Goal: Information Seeking & Learning: Learn about a topic

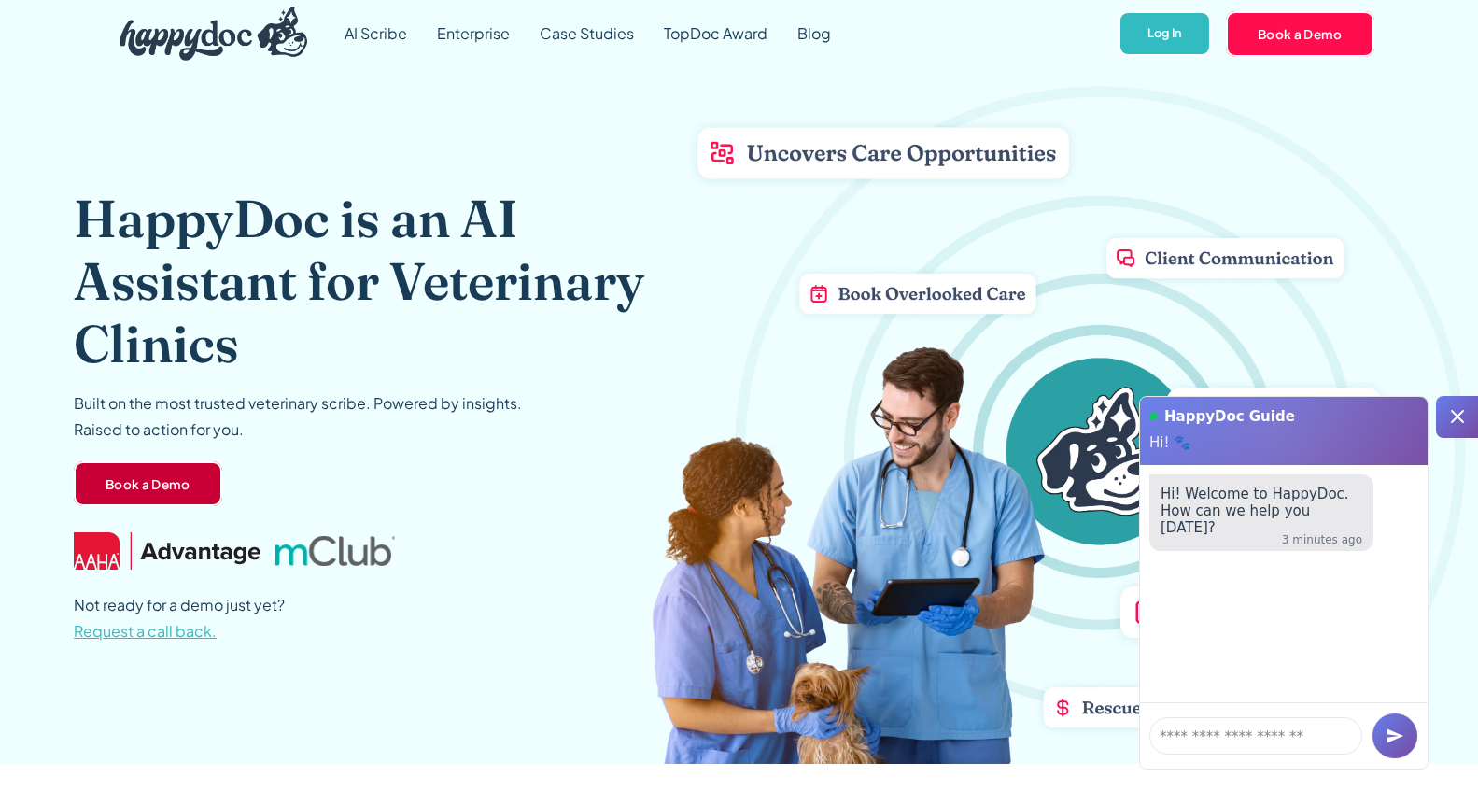
click at [183, 477] on link "Book a Demo" at bounding box center [148, 483] width 148 height 45
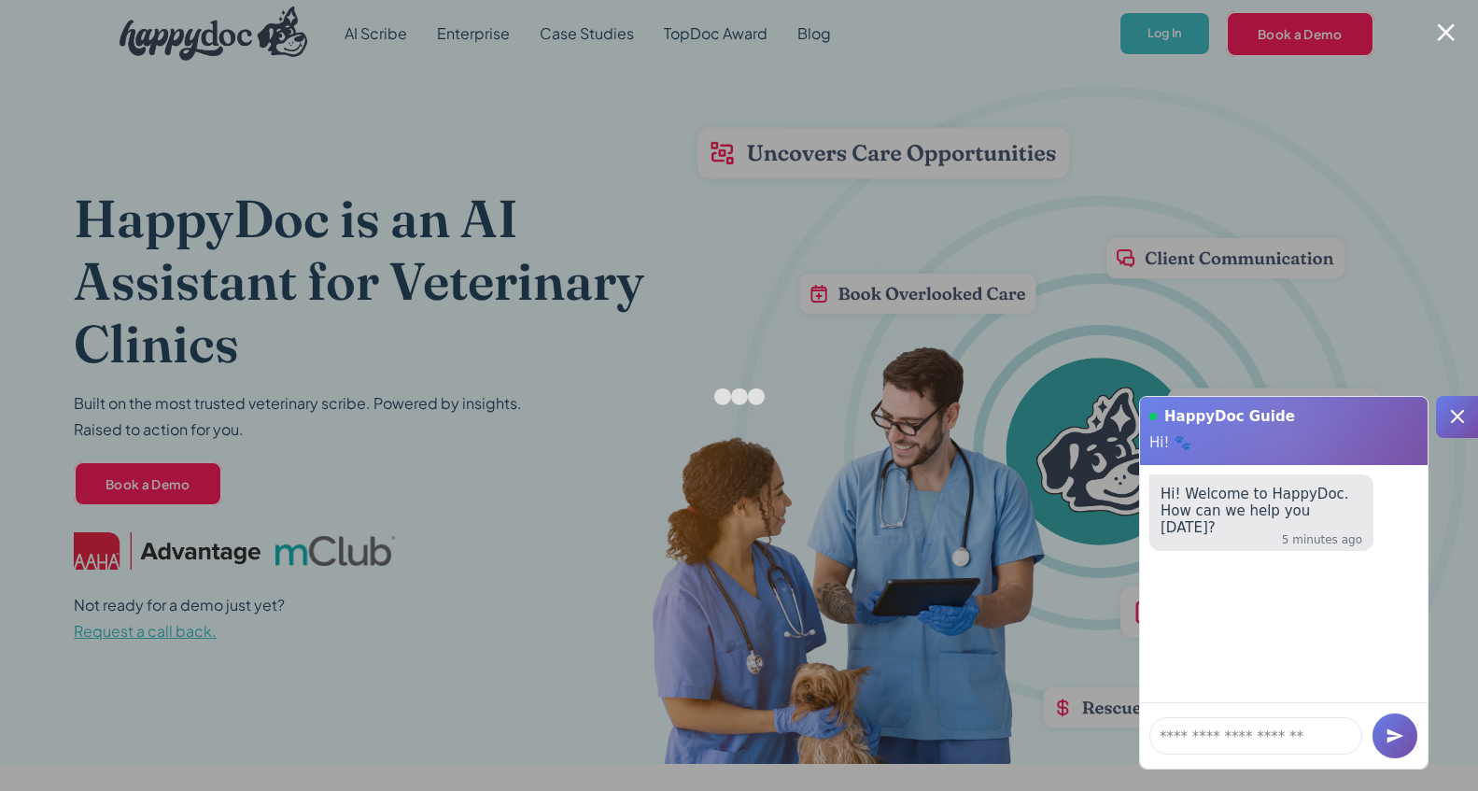
click at [1449, 30] on div at bounding box center [1446, 32] width 18 height 18
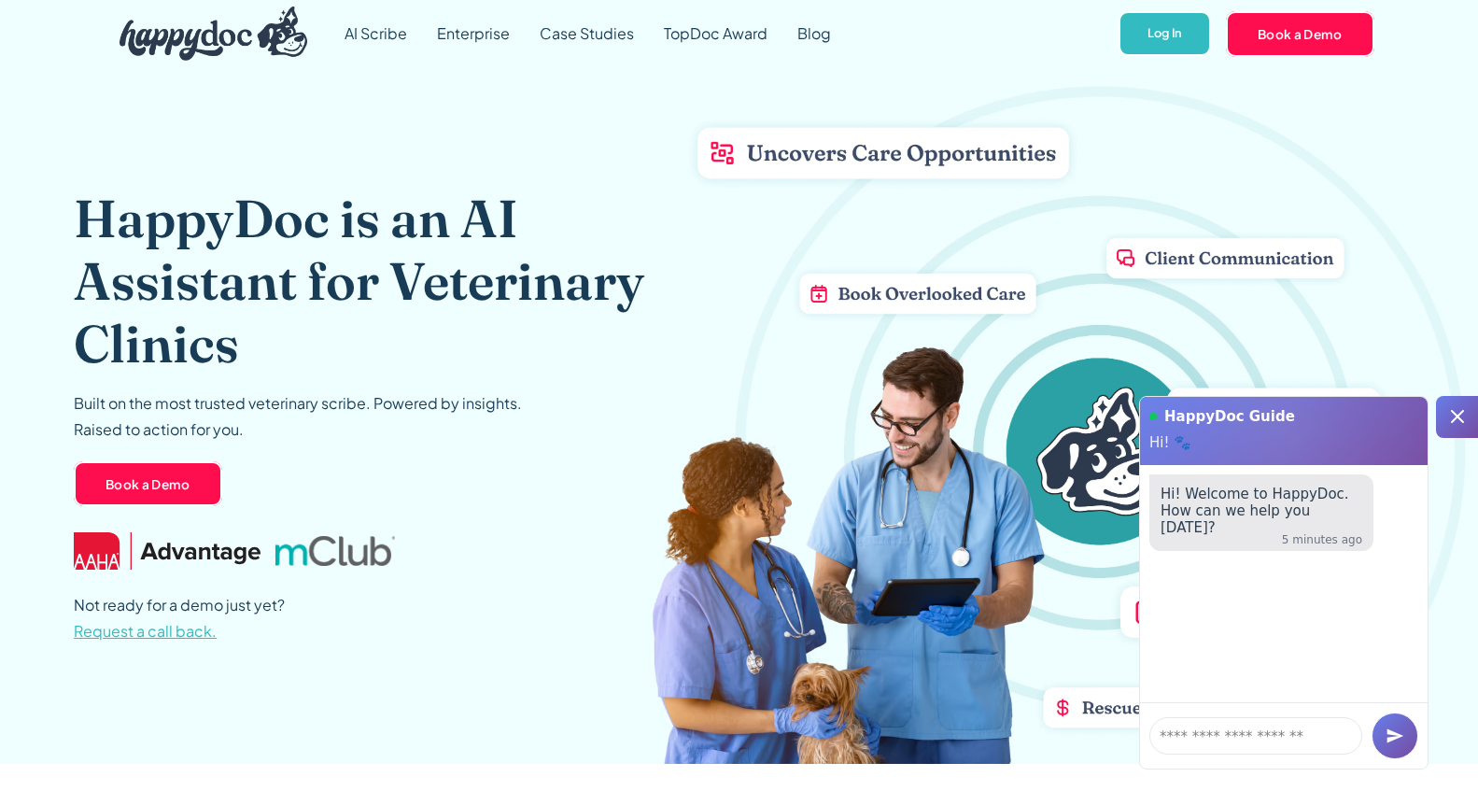
click at [1455, 409] on icon at bounding box center [1457, 416] width 22 height 22
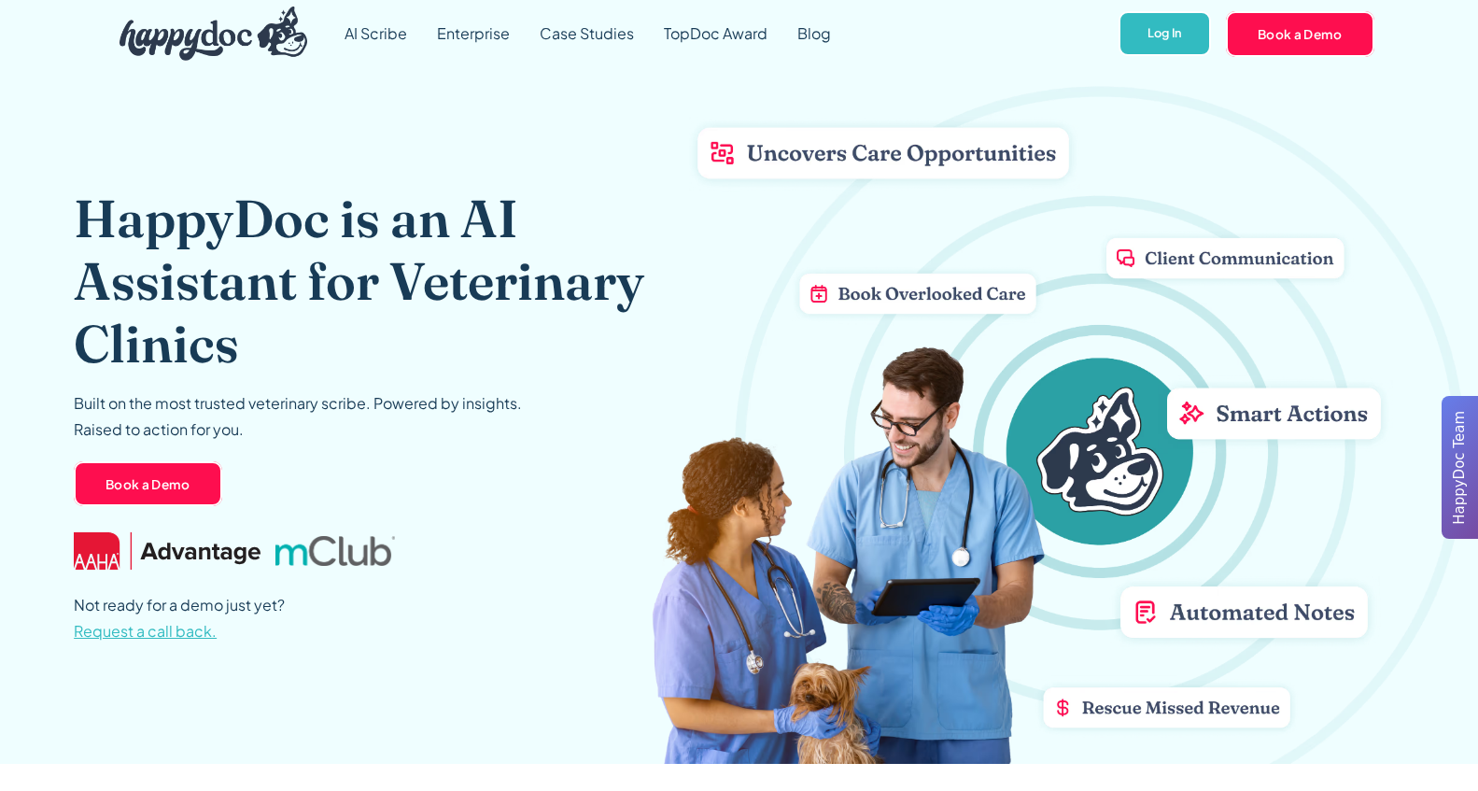
click at [141, 632] on span "Request a call back." at bounding box center [145, 631] width 143 height 20
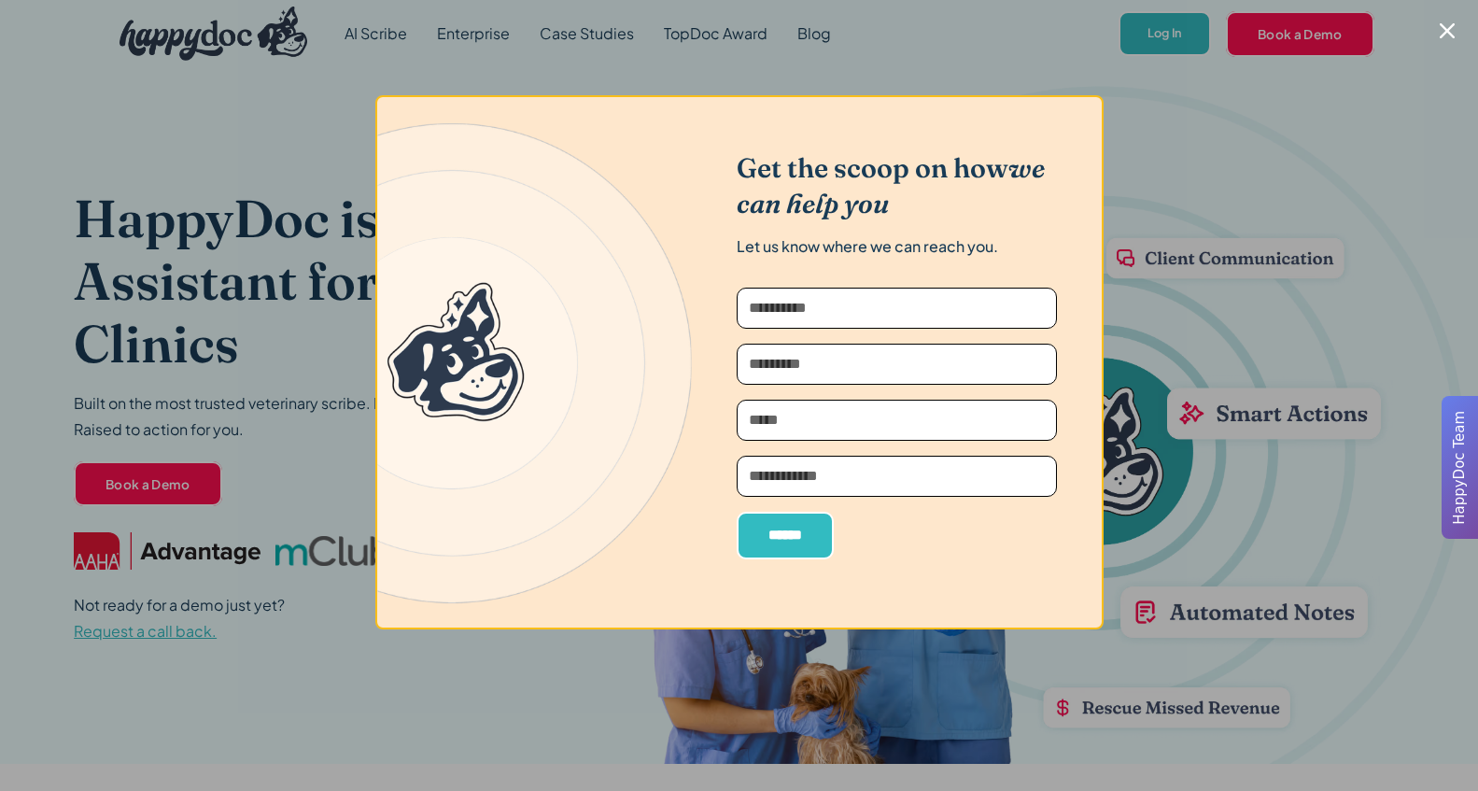
click at [1044, 84] on div at bounding box center [739, 395] width 1478 height 791
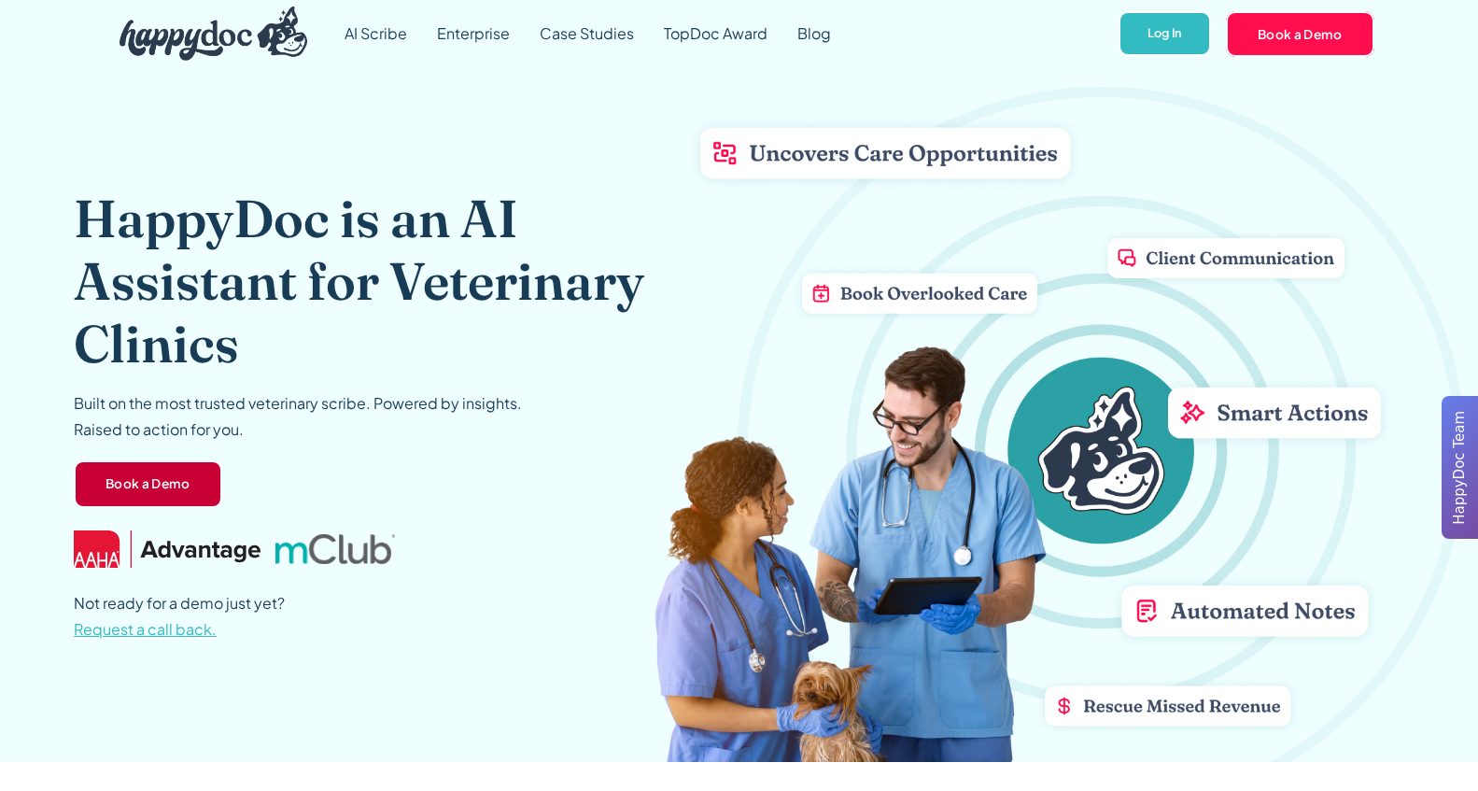
click at [176, 476] on link "Book a Demo" at bounding box center [148, 484] width 148 height 49
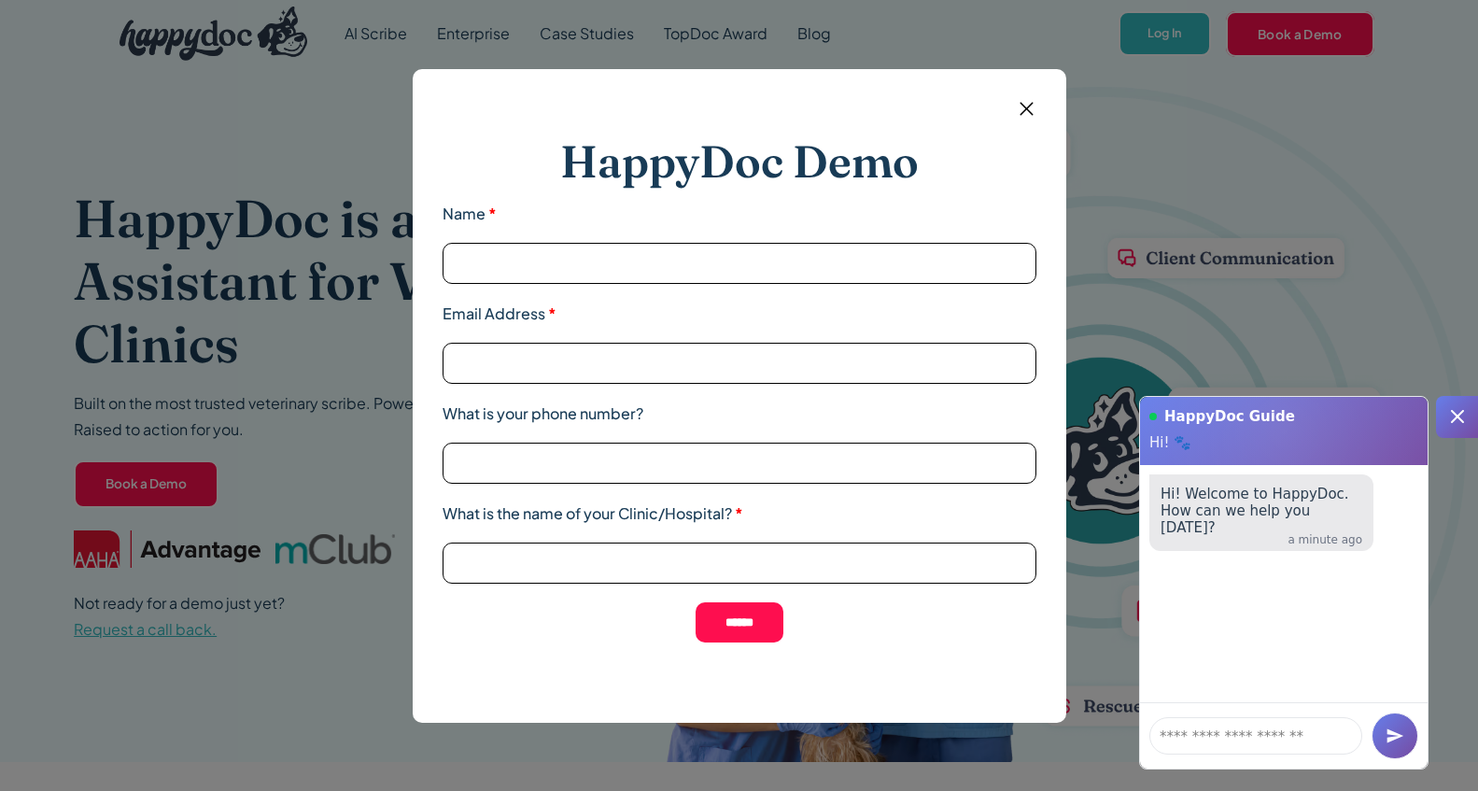
click at [1021, 107] on img at bounding box center [1026, 108] width 23 height 23
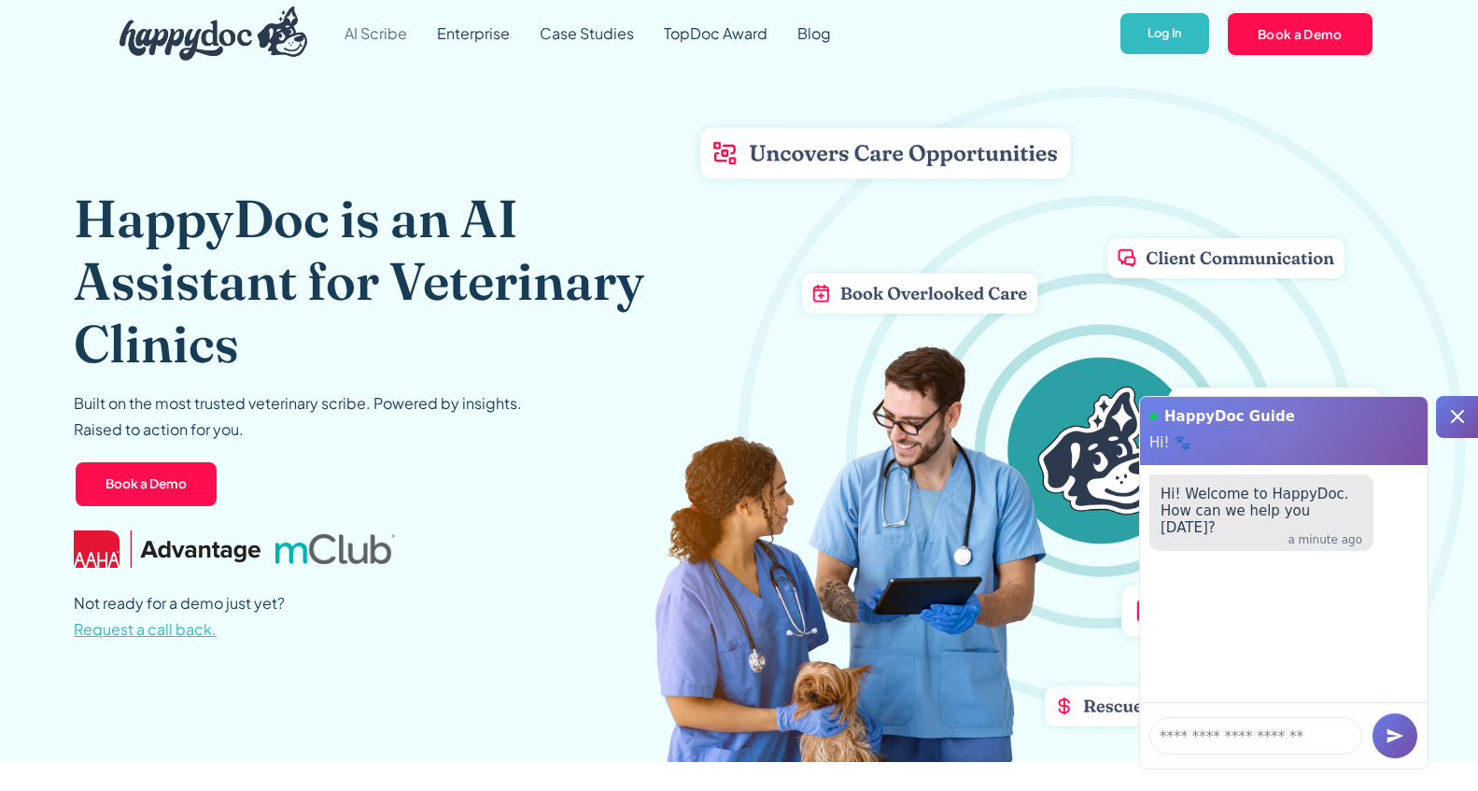
click at [374, 41] on link "AI Scribe" at bounding box center [376, 33] width 92 height 67
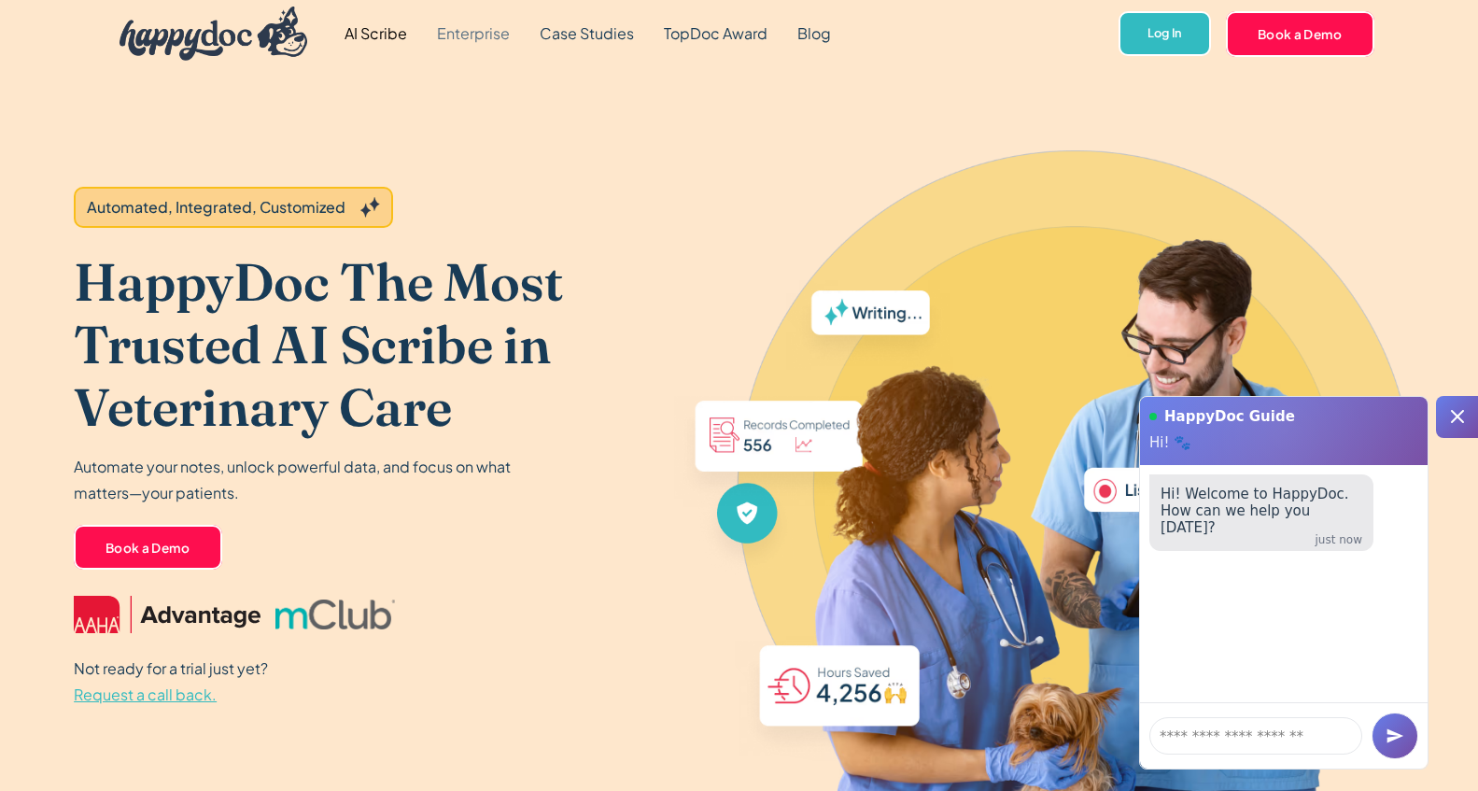
click at [484, 30] on link "Enterprise" at bounding box center [473, 33] width 103 height 67
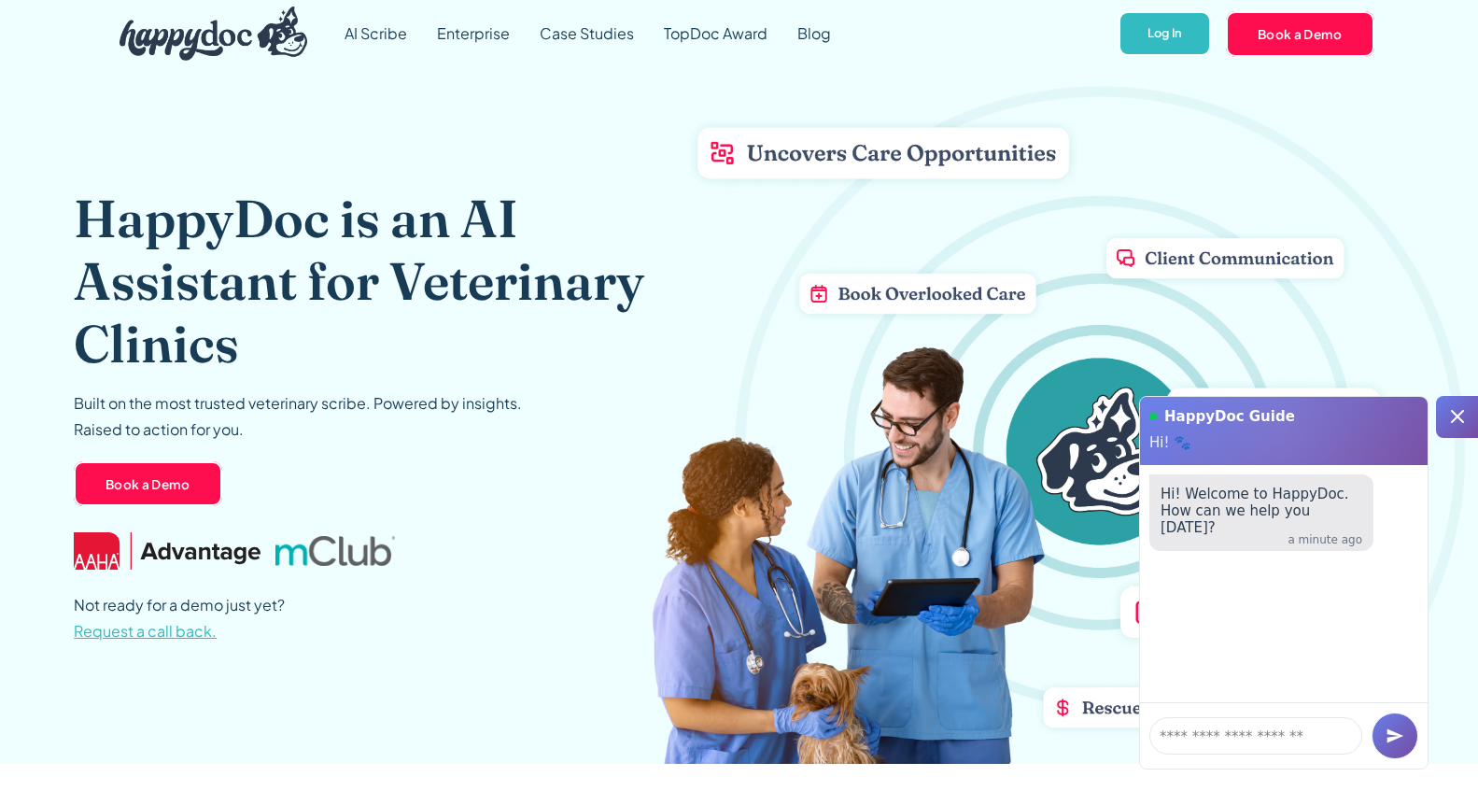
click at [1457, 410] on icon at bounding box center [1457, 416] width 22 height 22
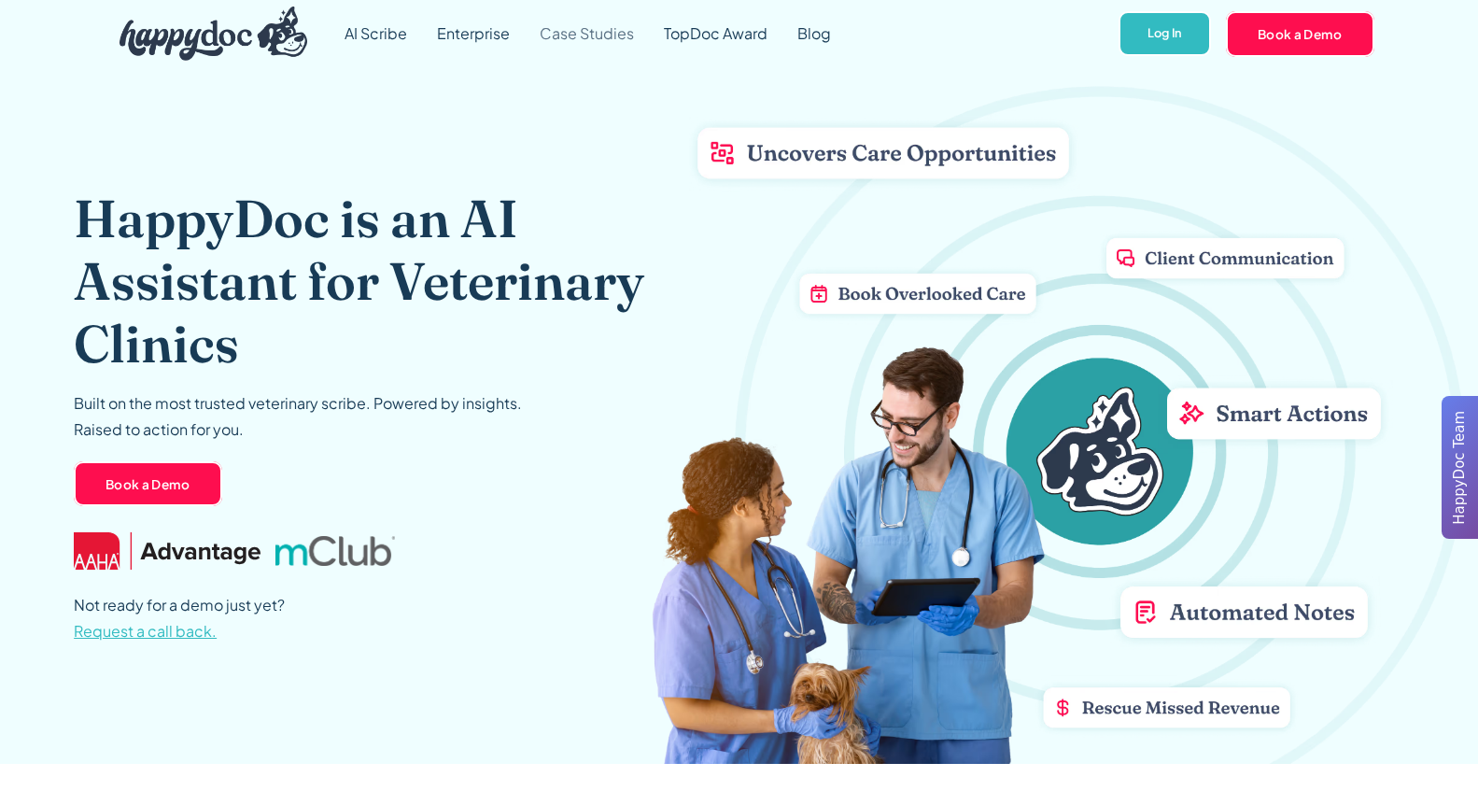
click at [597, 35] on link "Case Studies" at bounding box center [587, 33] width 124 height 67
